Goal: Task Accomplishment & Management: Complete application form

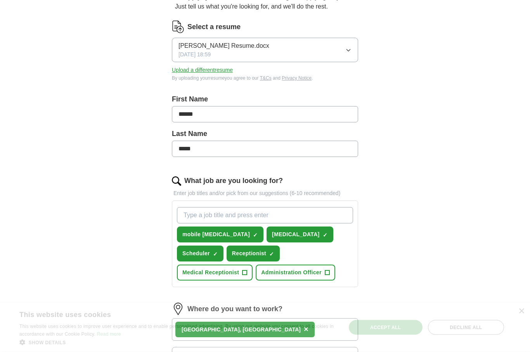
scroll to position [87, 0]
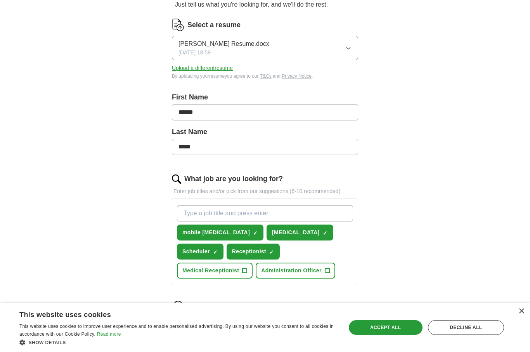
click at [224, 273] on span "Medical Receptionist" at bounding box center [210, 270] width 57 height 8
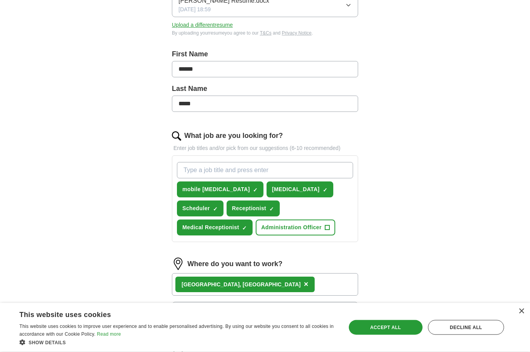
scroll to position [130, 0]
click at [323, 170] on input "What job are you looking for?" at bounding box center [265, 170] width 176 height 16
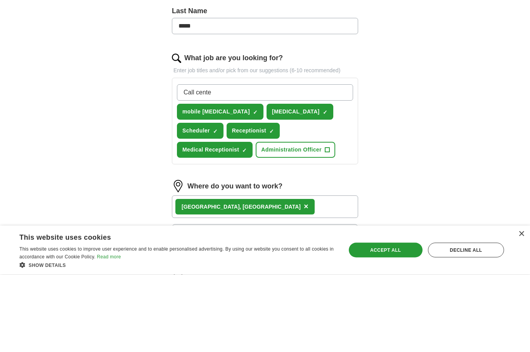
type input "Call center"
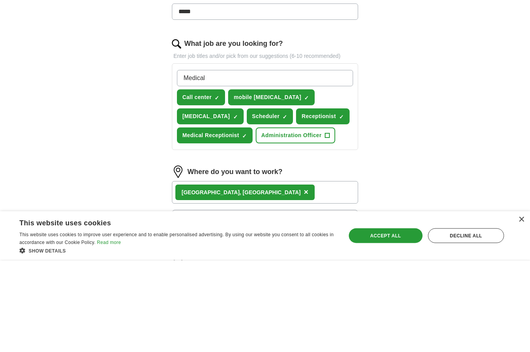
type input "medical"
type input "Procedure scheduler"
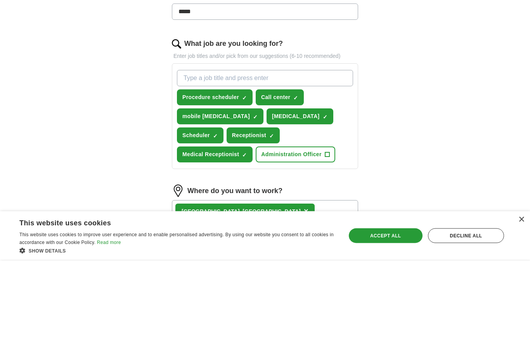
click at [434, 140] on div "ApplyIQ Let ApplyIQ do the hard work of searching and applying for jobs. Just t…" at bounding box center [265, 171] width 497 height 557
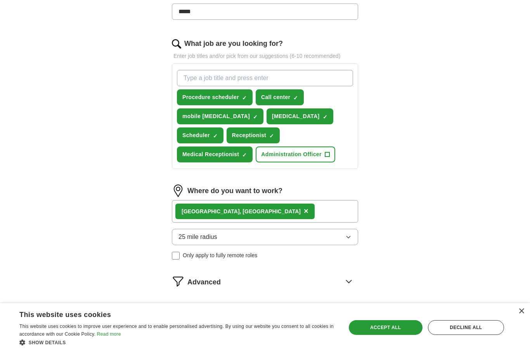
click at [347, 239] on icon "button" at bounding box center [348, 237] width 6 height 6
click at [415, 193] on div "ApplyIQ Let ApplyIQ do the hard work of searching and applying for jobs. Just t…" at bounding box center [265, 79] width 497 height 557
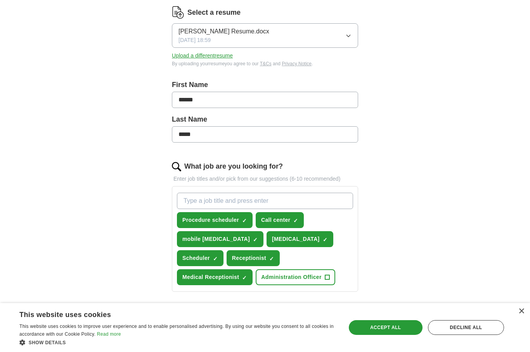
scroll to position [99, 0]
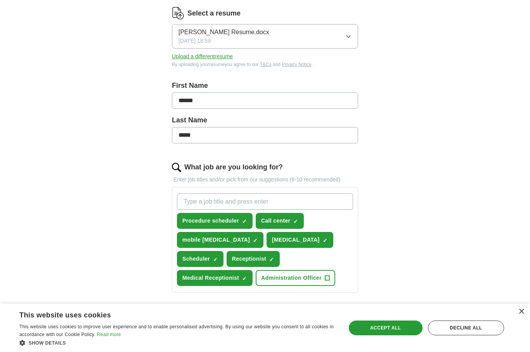
click at [215, 60] on button "Upload a different resume" at bounding box center [202, 56] width 61 height 8
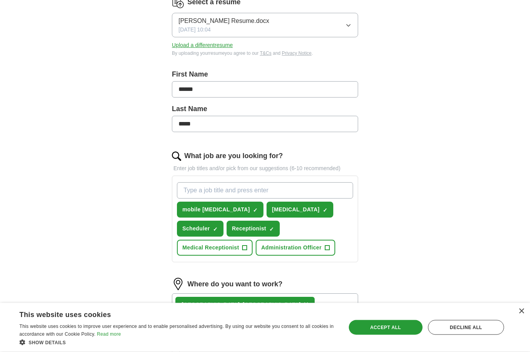
scroll to position [111, 0]
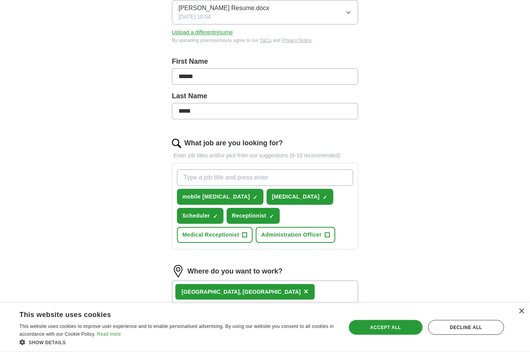
click at [226, 235] on span "Medical Receptionist" at bounding box center [210, 235] width 57 height 8
click at [258, 178] on input "What job are you looking for?" at bounding box center [265, 177] width 176 height 16
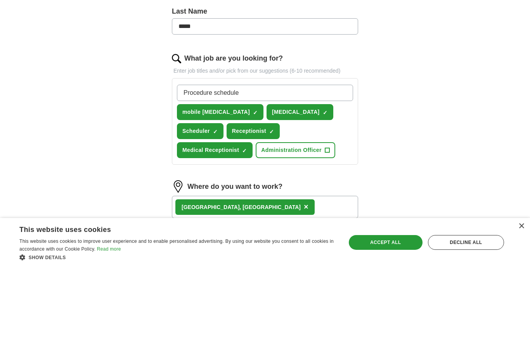
type input "Procedure scheduler"
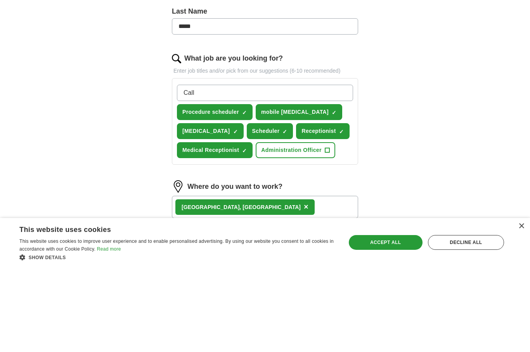
type input "Call center"
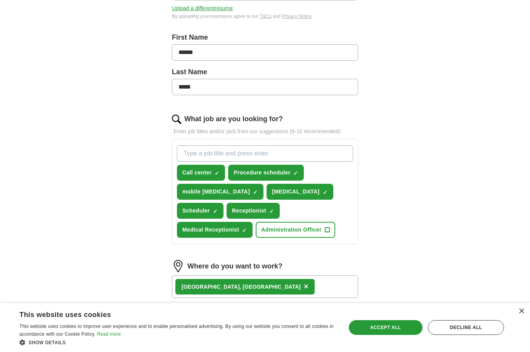
scroll to position [163, 0]
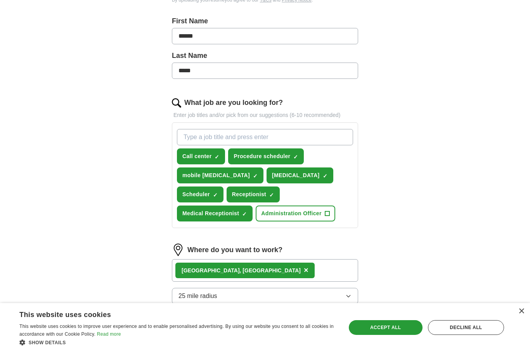
click at [281, 137] on input "What job are you looking for?" at bounding box center [265, 137] width 176 height 16
type input "Store host"
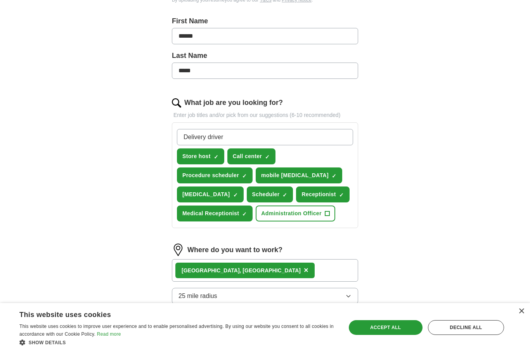
type input "delivery driver"
type input "delivery dispatcher"
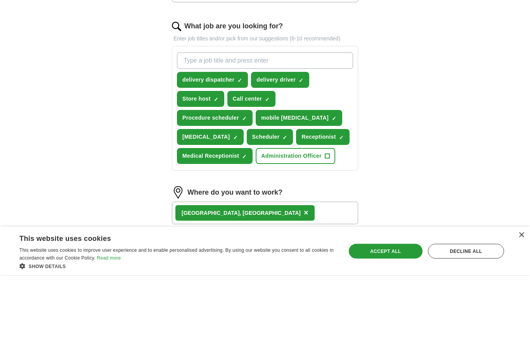
click at [216, 173] on span "✓" at bounding box center [216, 176] width 5 height 6
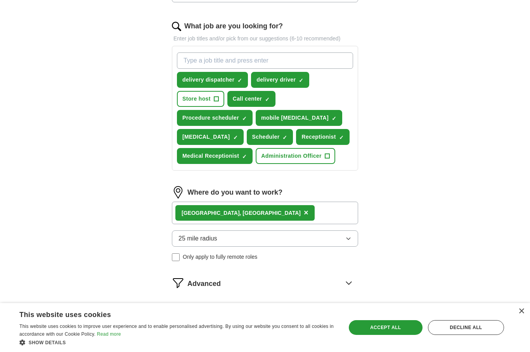
click at [394, 118] on div "ApplyIQ Let ApplyIQ do the hard work of searching and applying for jobs. Just t…" at bounding box center [265, 72] width 497 height 576
click at [349, 91] on div "delivery dispatcher ✓ × delivery driver ✓ × Store host + Call center ✓ × Proced…" at bounding box center [264, 108] width 179 height 118
click at [276, 60] on input "What job are you looking for?" at bounding box center [265, 60] width 176 height 16
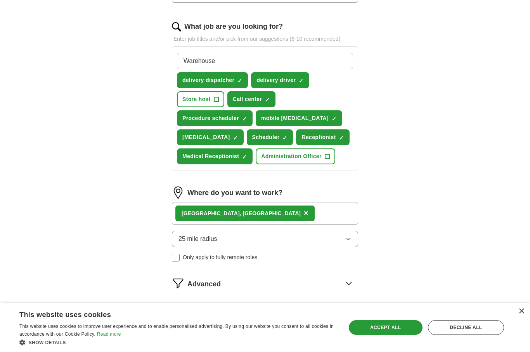
type input "Warehouse associate"
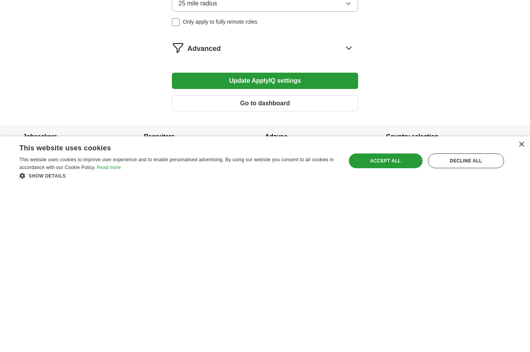
scroll to position [309, 0]
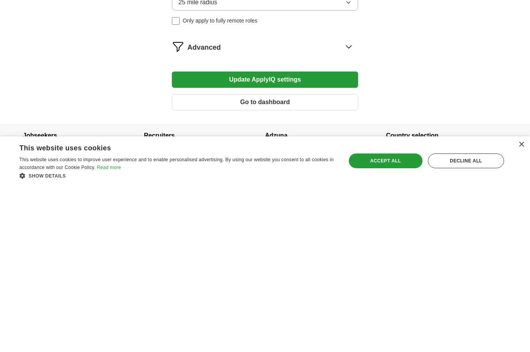
click at [304, 238] on button "Update ApplyIQ settings" at bounding box center [265, 246] width 186 height 16
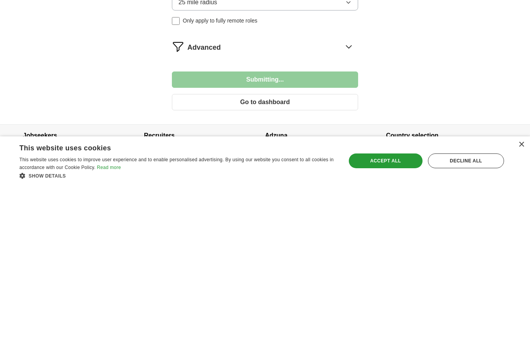
scroll to position [300, 0]
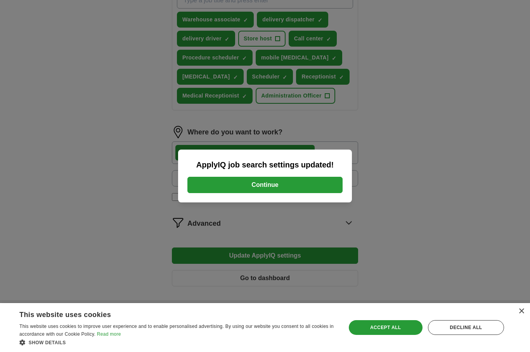
click at [305, 193] on button "Continue" at bounding box center [264, 185] width 155 height 16
